Goal: Task Accomplishment & Management: Manage account settings

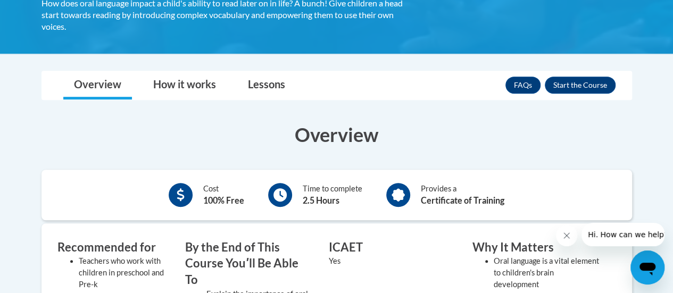
scroll to position [126, 0]
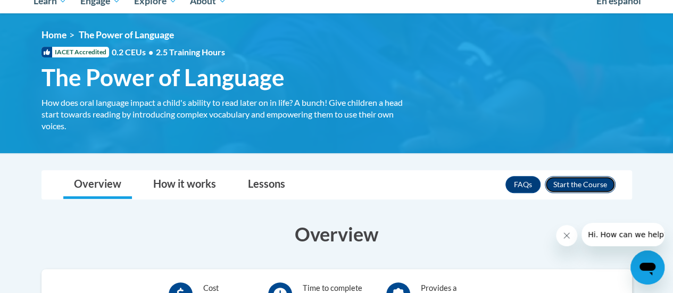
click at [568, 181] on button "Enroll" at bounding box center [580, 184] width 71 height 17
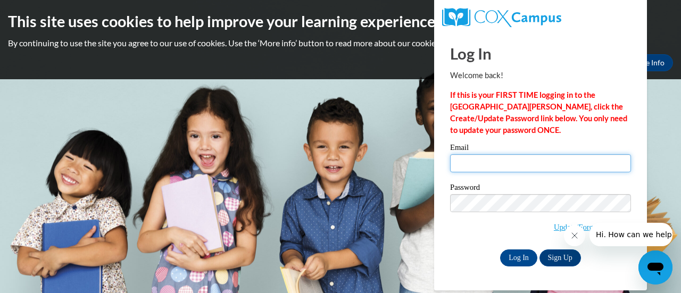
click at [482, 165] on input "Email" at bounding box center [540, 163] width 181 height 18
type input "lafoley@sunprairieschools.org"
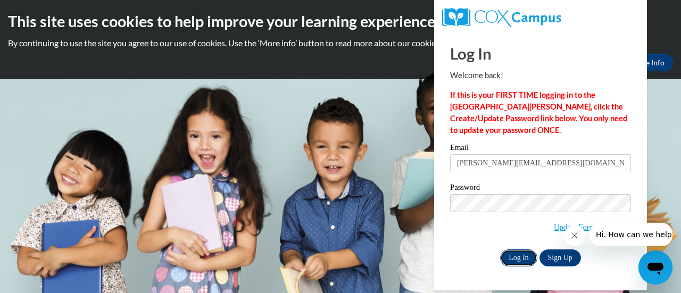
click at [515, 262] on input "Log In" at bounding box center [518, 257] width 37 height 17
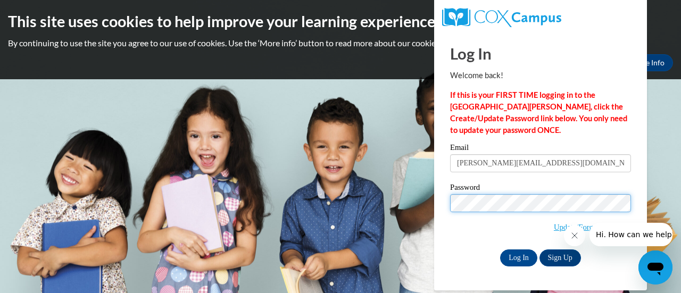
click at [500, 249] on input "Log In" at bounding box center [518, 257] width 37 height 17
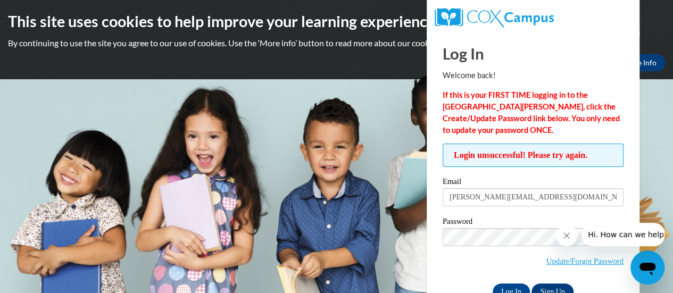
scroll to position [30, 0]
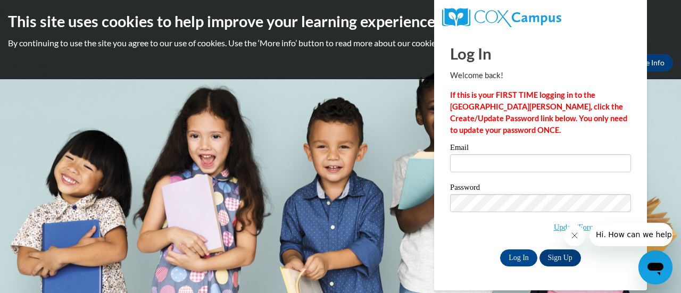
click at [466, 173] on div "Email" at bounding box center [540, 162] width 181 height 37
click at [473, 166] on input "Email" at bounding box center [540, 163] width 181 height 18
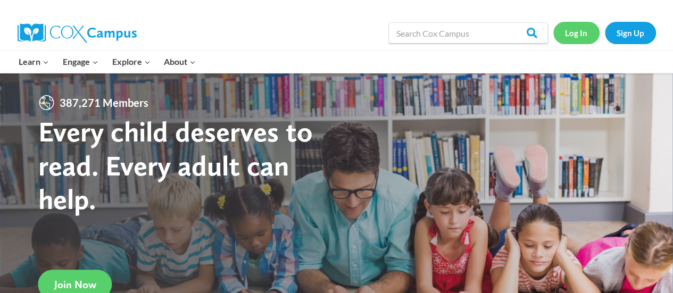
click at [577, 34] on link "Log In" at bounding box center [576, 33] width 46 height 22
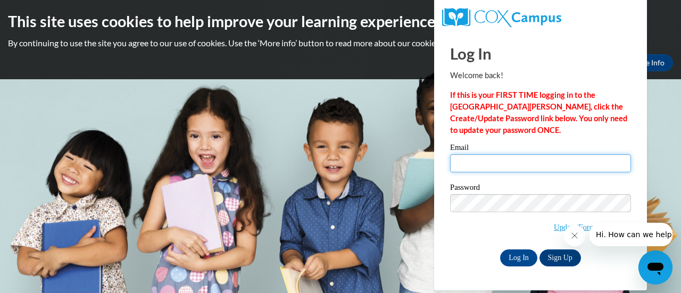
click at [529, 162] on input "Email" at bounding box center [540, 163] width 181 height 18
type input "lafoley@sunprairieschools.org"
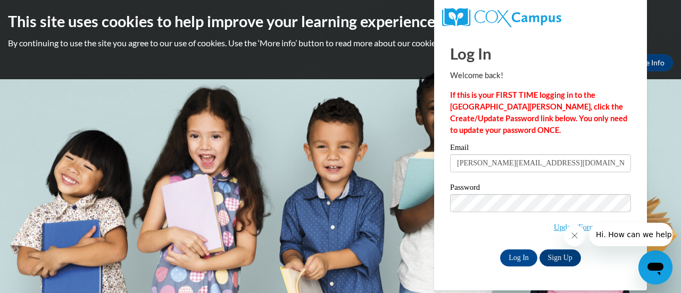
click at [504, 193] on label "Password" at bounding box center [540, 189] width 181 height 11
click at [580, 235] on button "Close message from company" at bounding box center [573, 235] width 21 height 21
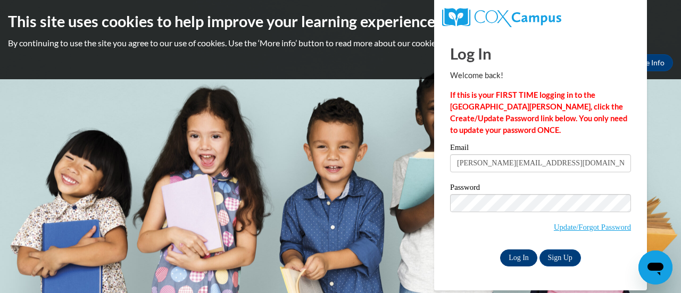
click at [527, 255] on input "Log In" at bounding box center [518, 257] width 37 height 17
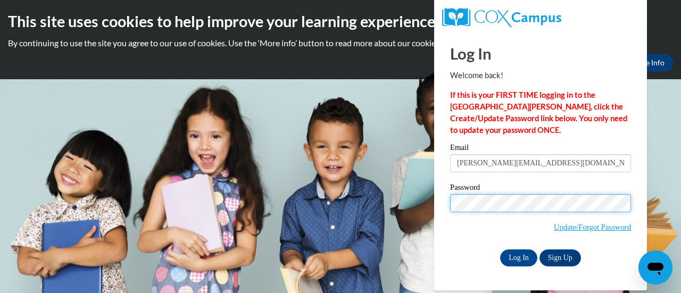
click at [500, 249] on input "Log In" at bounding box center [518, 257] width 37 height 17
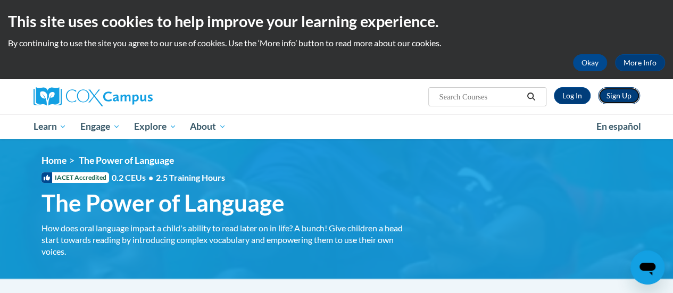
click at [608, 94] on link "Sign Up" at bounding box center [619, 95] width 42 height 17
click at [572, 97] on link "Log In" at bounding box center [572, 95] width 37 height 17
